Goal: Task Accomplishment & Management: Complete application form

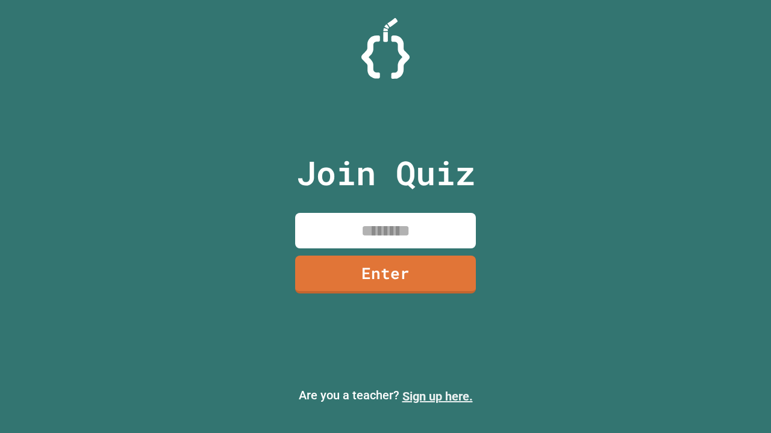
click at [437, 397] on link "Sign up here." at bounding box center [437, 396] width 70 height 14
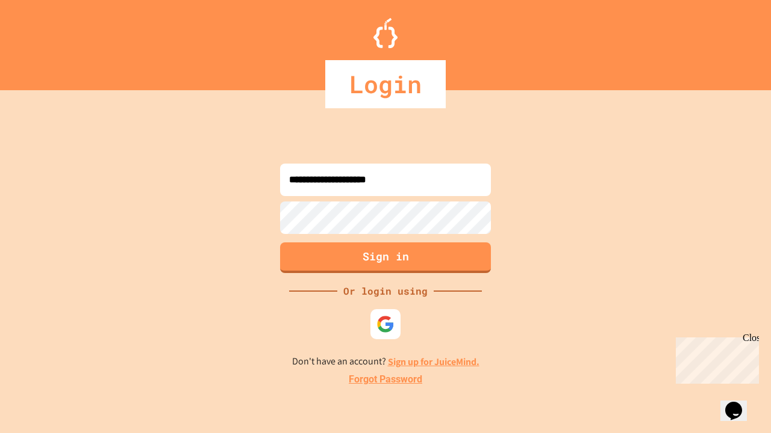
type input "**********"
